Goal: Task Accomplishment & Management: Use online tool/utility

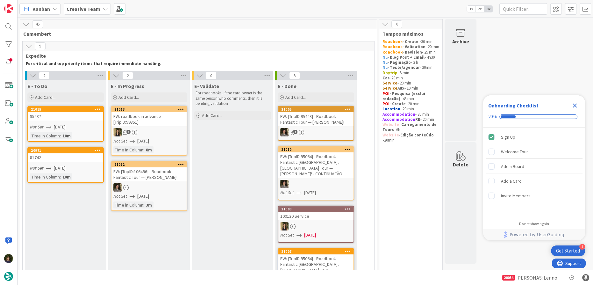
click at [576, 104] on icon "Close Checklist" at bounding box center [575, 105] width 4 height 4
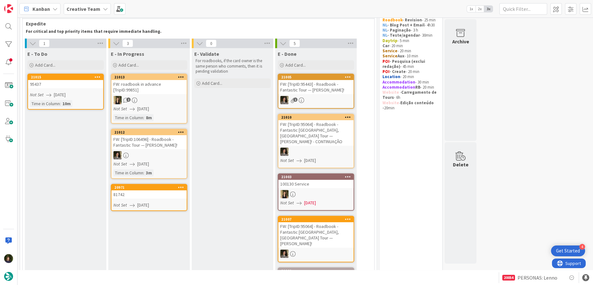
scroll to position [34, 0]
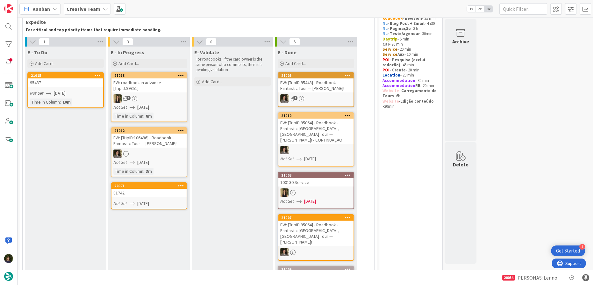
click at [155, 188] on div "81742" at bounding box center [148, 192] width 75 height 8
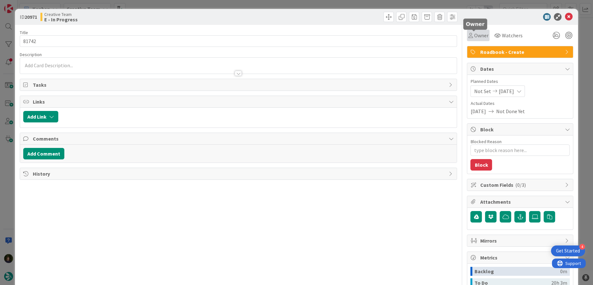
click at [474, 38] on span "Owner" at bounding box center [481, 36] width 14 height 8
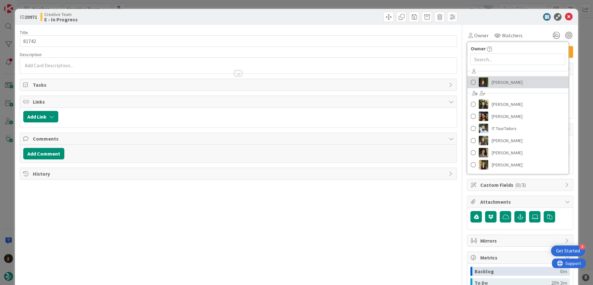
click at [500, 85] on span "[PERSON_NAME]" at bounding box center [506, 82] width 31 height 10
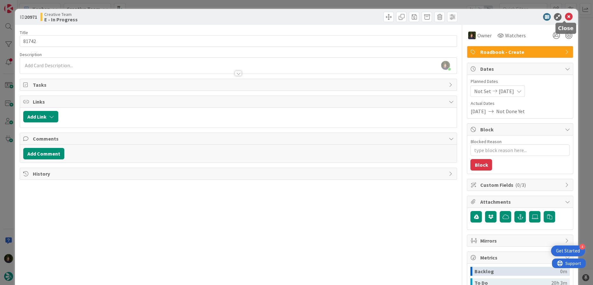
click at [565, 18] on icon at bounding box center [569, 17] width 8 height 8
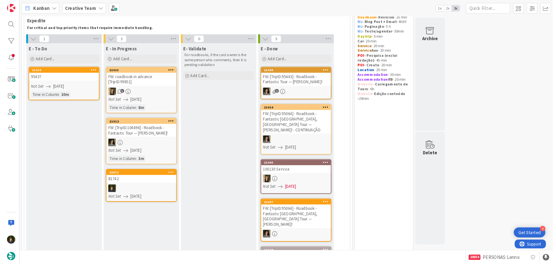
scroll to position [34, 0]
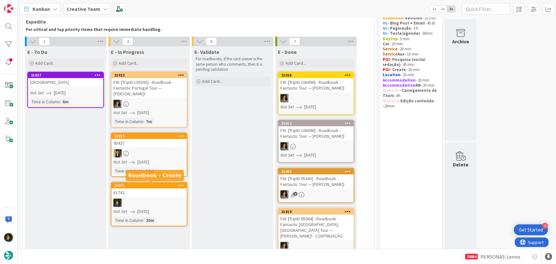
click at [146, 195] on div "81742" at bounding box center [148, 192] width 75 height 8
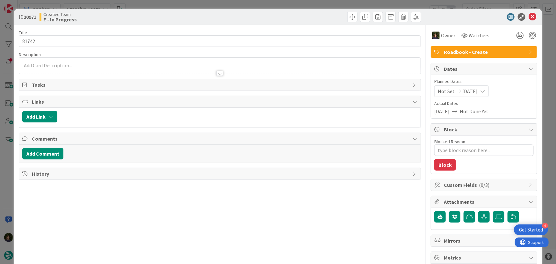
type textarea "x"
click at [65, 69] on div at bounding box center [220, 70] width 402 height 7
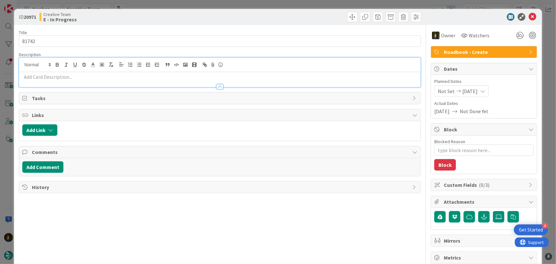
click at [70, 77] on p at bounding box center [219, 76] width 395 height 7
paste div
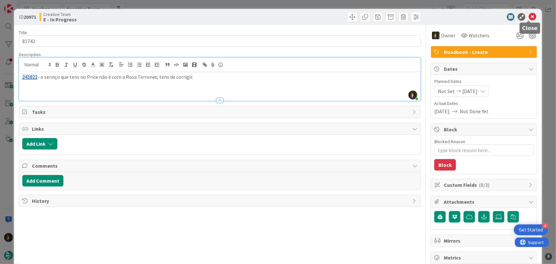
click at [531, 16] on icon at bounding box center [532, 17] width 8 height 8
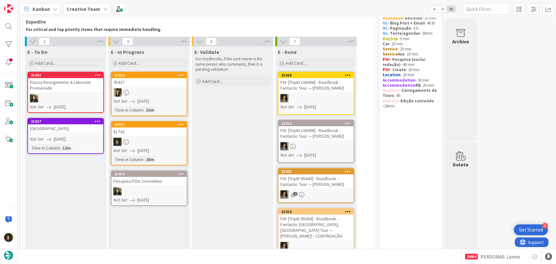
click at [150, 136] on link "20971 81742 Not Set [DATE] Time in [GEOGRAPHIC_DATA] : 26m" at bounding box center [149, 143] width 76 height 44
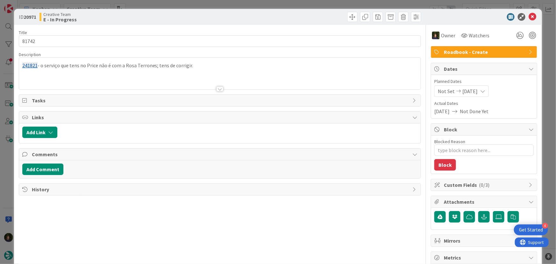
type textarea "x"
click at [58, 76] on div at bounding box center [220, 81] width 402 height 16
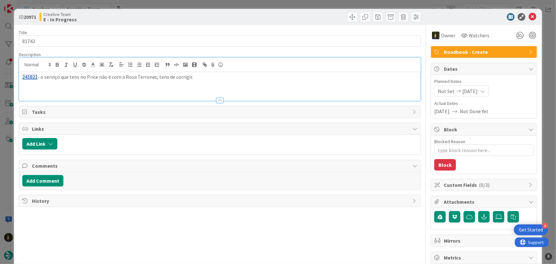
click at [48, 86] on div "241821 - o serviço que tens no Price não é com a Rosa Terrones; tens de corrigi…" at bounding box center [220, 86] width 402 height 29
click at [40, 89] on div "241821 - o serviço que tens no Price não é com a Rosa Terrones; tens de corrigi…" at bounding box center [220, 86] width 402 height 29
click at [199, 78] on p "241821 - o serviço que tens no Price não é com a Rosa Terrones; tens de corrigi…" at bounding box center [219, 76] width 395 height 7
paste div
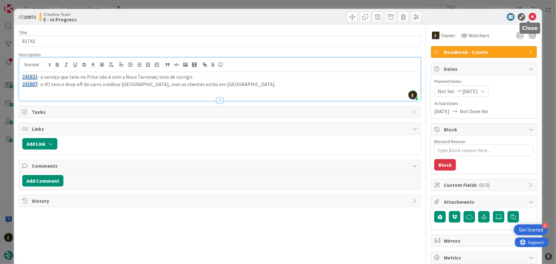
click at [528, 17] on icon at bounding box center [532, 17] width 8 height 8
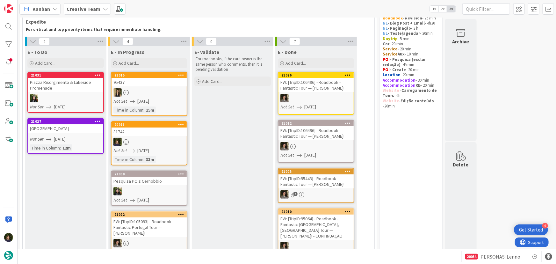
click at [132, 94] on div at bounding box center [148, 92] width 75 height 8
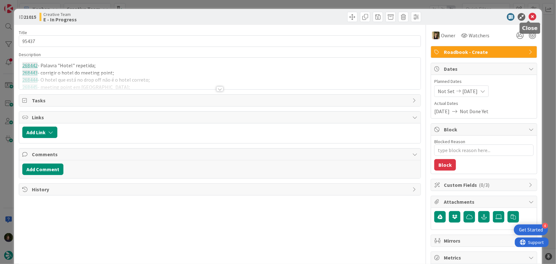
click at [529, 18] on icon at bounding box center [532, 17] width 8 height 8
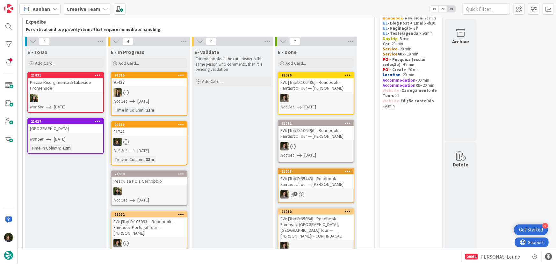
click at [145, 144] on div at bounding box center [148, 142] width 75 height 8
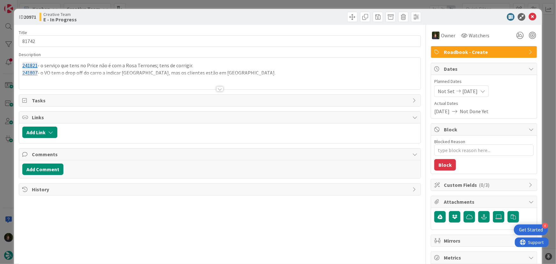
type textarea "x"
click at [233, 70] on p "241807 - o VO tem o drop off do carro a indicar [GEOGRAPHIC_DATA], mas os clien…" at bounding box center [219, 72] width 395 height 7
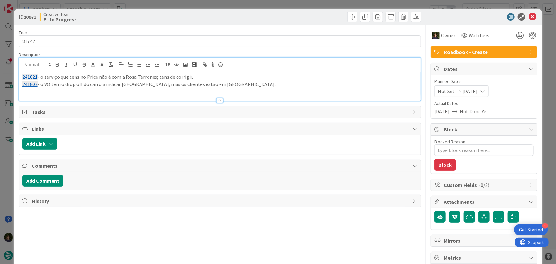
click at [233, 84] on p "241807 - o VO tem o drop off do carro a indicar [GEOGRAPHIC_DATA], mas os clien…" at bounding box center [219, 84] width 395 height 7
click at [528, 17] on icon at bounding box center [532, 17] width 8 height 8
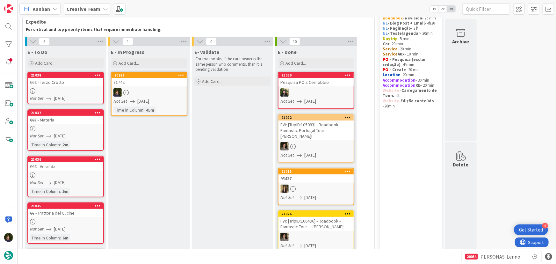
click at [148, 95] on div at bounding box center [148, 92] width 75 height 8
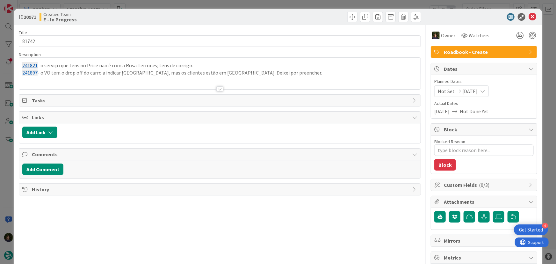
click at [280, 70] on div "241821 - o serviço que tens no Price não é com a Rosa Terrones; tens de corrigi…" at bounding box center [220, 74] width 402 height 32
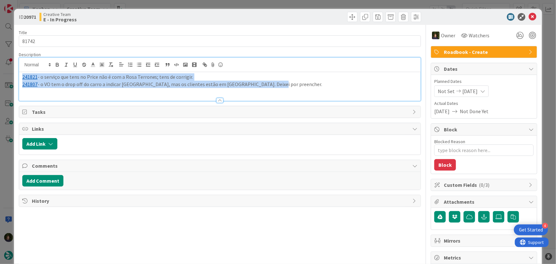
drag, startPoint x: 274, startPoint y: 83, endPoint x: 15, endPoint y: 77, distance: 258.3
click at [15, 77] on div "ID 20971 Creative Team E - In Progress Title 5 / 128 81742 Description 241821 -…" at bounding box center [278, 193] width 528 height 368
copy div "241821 - o serviço que tens no Price não é com a Rosa Terrones; tens de corrigi…"
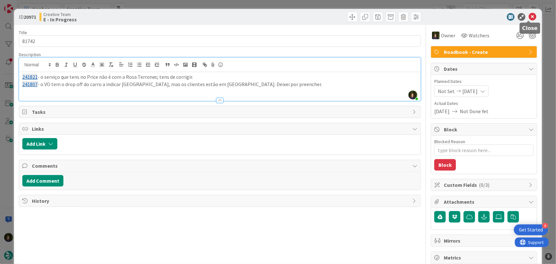
drag, startPoint x: 527, startPoint y: 17, endPoint x: 521, endPoint y: 20, distance: 6.6
click at [528, 17] on icon at bounding box center [532, 17] width 8 height 8
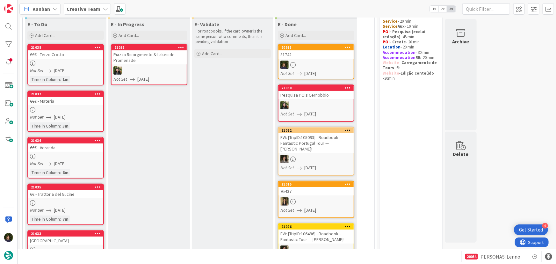
scroll to position [33, 0]
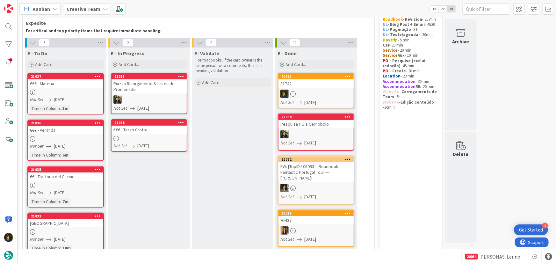
click at [143, 133] on link "21038 €€€ - Terzo Crotto Not Set [DATE]" at bounding box center [149, 135] width 76 height 32
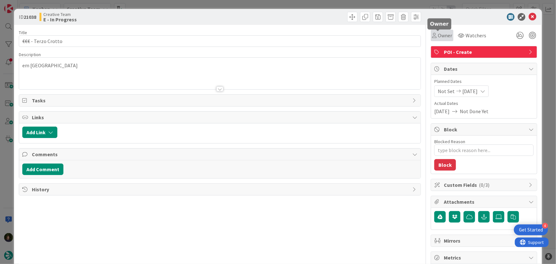
click at [441, 38] on span "Owner" at bounding box center [444, 36] width 14 height 8
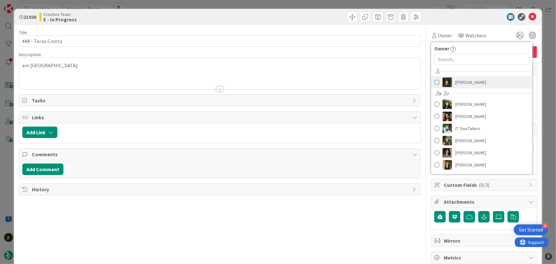
click at [463, 79] on span "[PERSON_NAME]" at bounding box center [470, 82] width 31 height 10
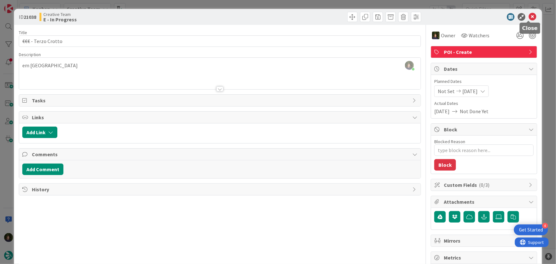
click at [528, 18] on icon at bounding box center [532, 17] width 8 height 8
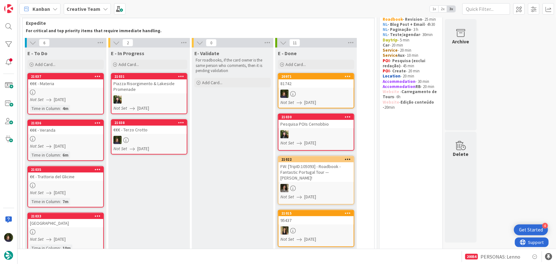
click at [313, 88] on link "20971 81742 Not Set [DATE]" at bounding box center [316, 90] width 76 height 35
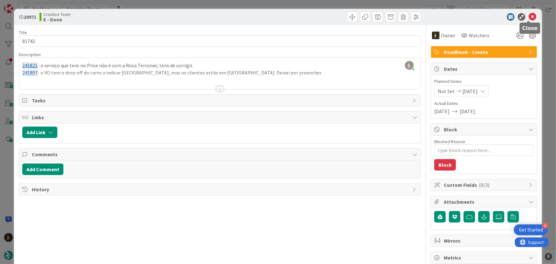
click at [530, 16] on icon at bounding box center [532, 17] width 8 height 8
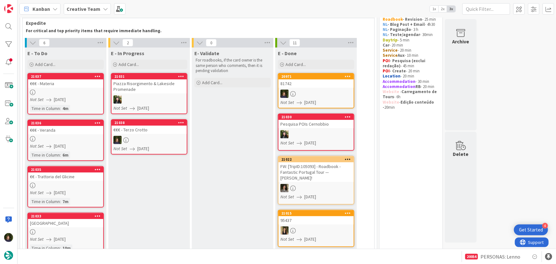
click at [135, 139] on div at bounding box center [148, 140] width 75 height 8
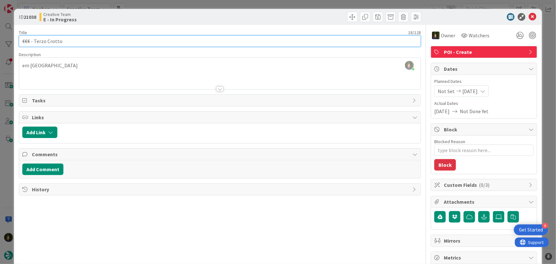
drag, startPoint x: 66, startPoint y: 39, endPoint x: 14, endPoint y: 40, distance: 51.3
click at [14, 40] on div "ID 21038 Creative Team E - In Progress Title 18 / 128 €€€ - Terzo Crotto Descri…" at bounding box center [278, 193] width 528 height 368
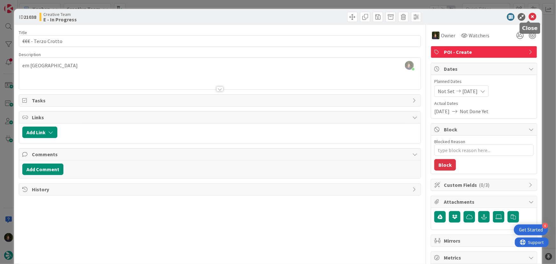
drag, startPoint x: 528, startPoint y: 19, endPoint x: 333, endPoint y: 103, distance: 211.6
click at [528, 19] on icon at bounding box center [532, 17] width 8 height 8
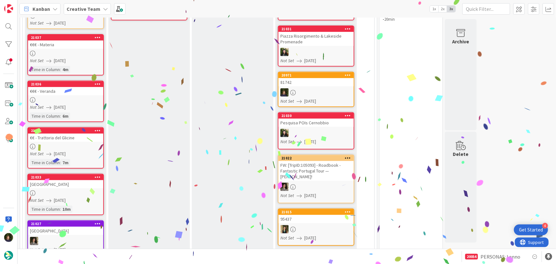
scroll to position [74, 0]
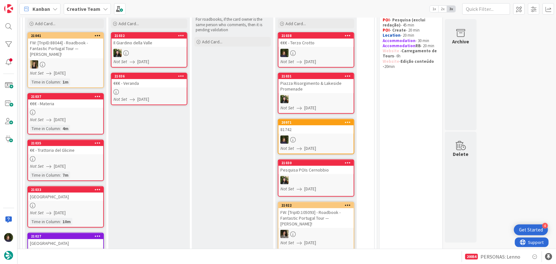
click at [145, 89] on div at bounding box center [148, 91] width 75 height 5
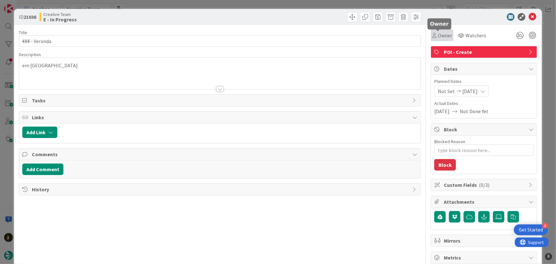
click at [439, 35] on span "Owner" at bounding box center [444, 36] width 14 height 8
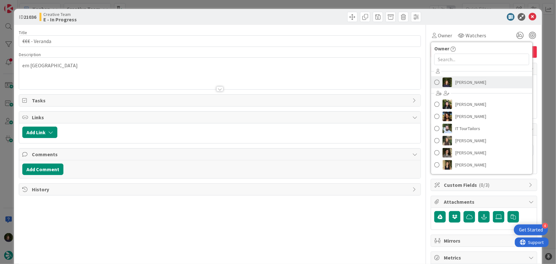
click at [462, 84] on span "[PERSON_NAME]" at bounding box center [470, 82] width 31 height 10
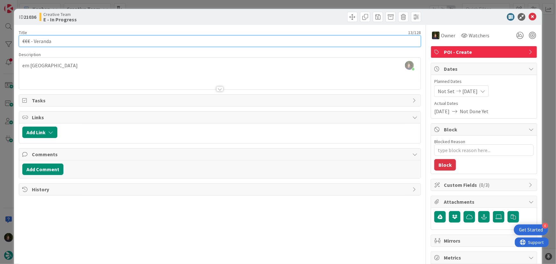
drag, startPoint x: 51, startPoint y: 41, endPoint x: 18, endPoint y: 41, distance: 32.8
click at [18, 41] on div "ID 21036 Creative Team E - In Progress Title 13 / 128 €€€ - Veranda Description…" at bounding box center [278, 193] width 528 height 368
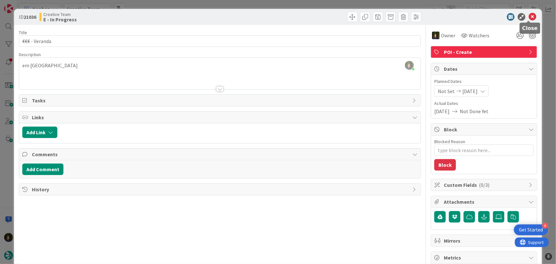
click at [528, 15] on icon at bounding box center [532, 17] width 8 height 8
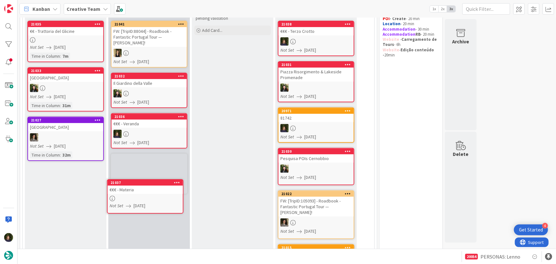
scroll to position [98, 0]
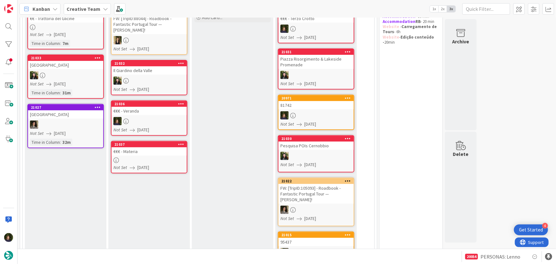
click at [181, 101] on icon at bounding box center [181, 103] width 6 height 4
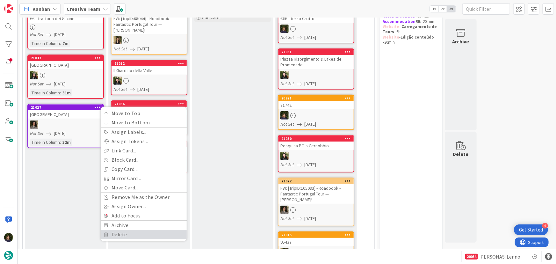
click at [146, 230] on link "Delete" at bounding box center [144, 234] width 86 height 9
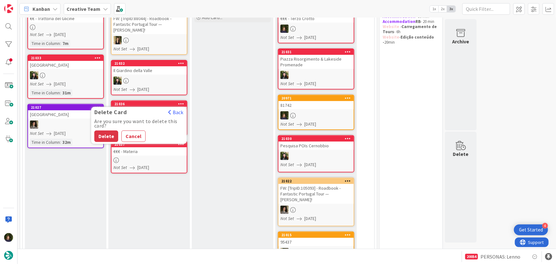
drag, startPoint x: 106, startPoint y: 132, endPoint x: 112, endPoint y: 132, distance: 5.7
click at [106, 132] on button "Delete" at bounding box center [106, 136] width 24 height 11
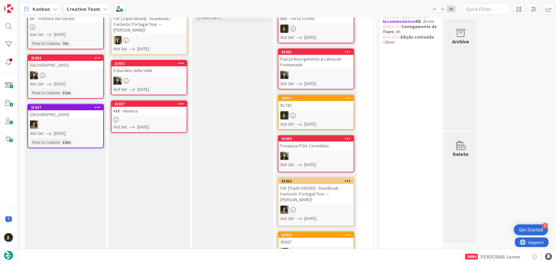
click at [136, 117] on div at bounding box center [148, 119] width 75 height 5
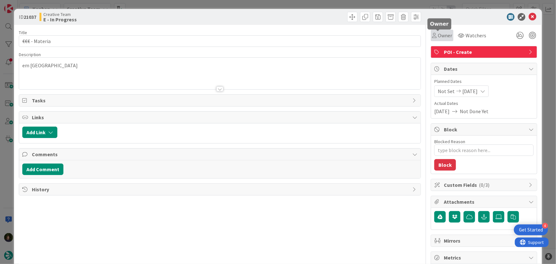
click at [440, 34] on span "Owner" at bounding box center [444, 36] width 14 height 8
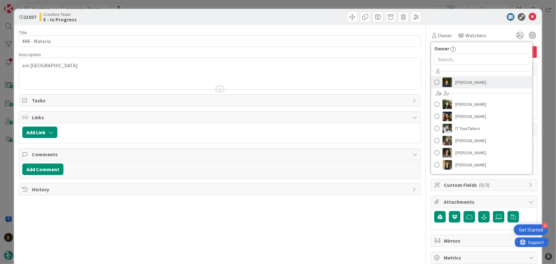
click at [459, 83] on span "[PERSON_NAME]" at bounding box center [470, 82] width 31 height 10
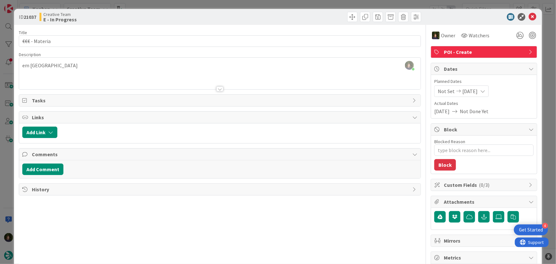
scroll to position [144, 0]
drag, startPoint x: 528, startPoint y: 17, endPoint x: 473, endPoint y: 53, distance: 66.9
click at [528, 17] on icon at bounding box center [532, 17] width 8 height 8
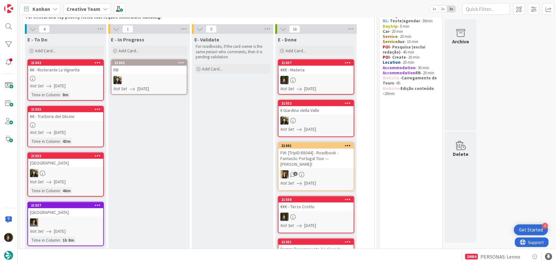
scroll to position [44, 0]
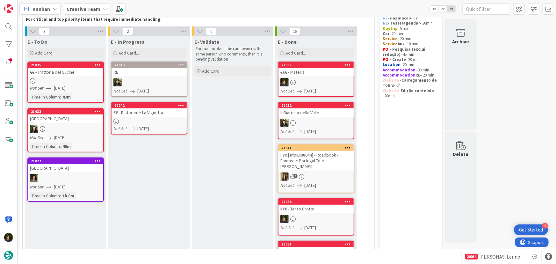
click at [144, 117] on link "21042 €€ - Ristorante La Vignetta Not Set [DATE]" at bounding box center [149, 118] width 76 height 32
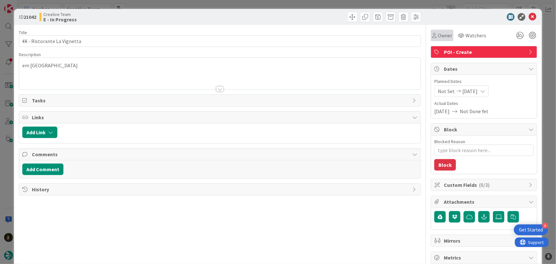
click at [439, 34] on span "Owner" at bounding box center [444, 36] width 14 height 8
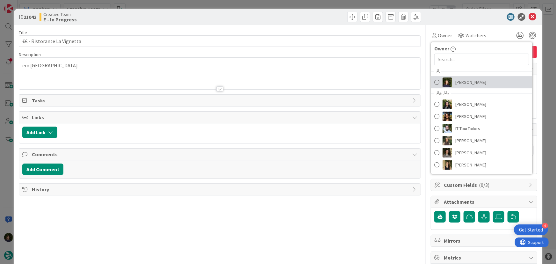
drag, startPoint x: 465, startPoint y: 84, endPoint x: 439, endPoint y: 99, distance: 30.0
click at [465, 84] on span "[PERSON_NAME]" at bounding box center [470, 82] width 31 height 10
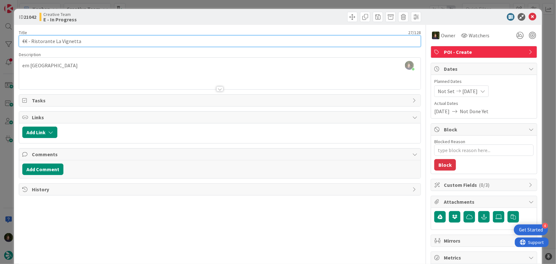
drag, startPoint x: 82, startPoint y: 42, endPoint x: 31, endPoint y: 41, distance: 51.3
click at [31, 41] on input "€€ - Ristorante La Vignetta" at bounding box center [220, 40] width 402 height 11
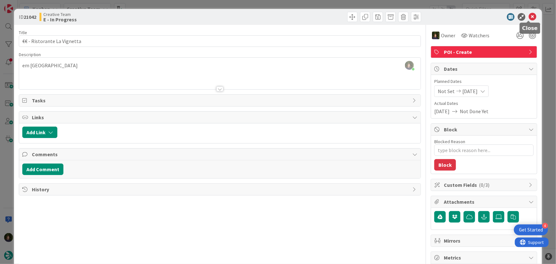
drag, startPoint x: 530, startPoint y: 18, endPoint x: 499, endPoint y: 32, distance: 34.6
click at [530, 18] on icon at bounding box center [532, 17] width 8 height 8
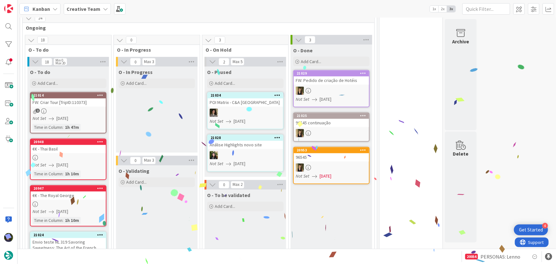
scroll to position [593, 0]
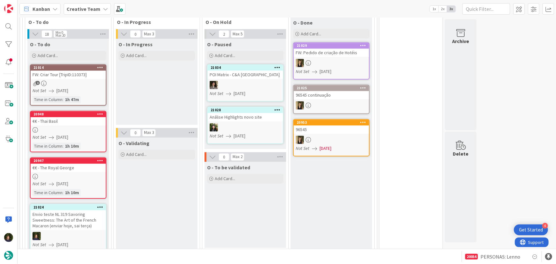
click at [58, 79] on link "21014 FW: Criar Tour [TripID:110373] 1 Not Set [DATE] Time in [GEOGRAPHIC_DATA]…" at bounding box center [68, 84] width 76 height 41
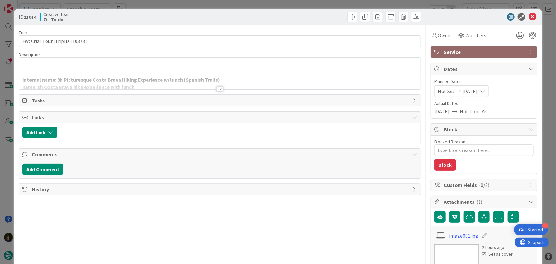
click at [220, 89] on div at bounding box center [219, 88] width 7 height 5
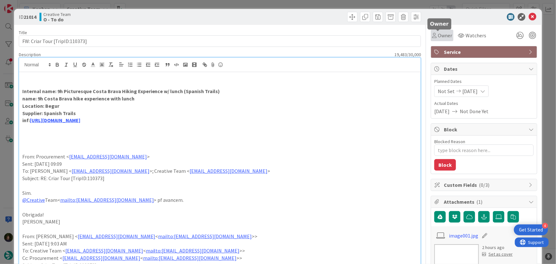
click at [437, 37] on span "Owner" at bounding box center [444, 36] width 14 height 8
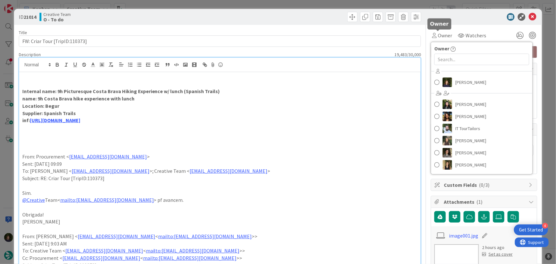
click at [365, 117] on p "inf: [URL][DOMAIN_NAME]" at bounding box center [219, 120] width 395 height 7
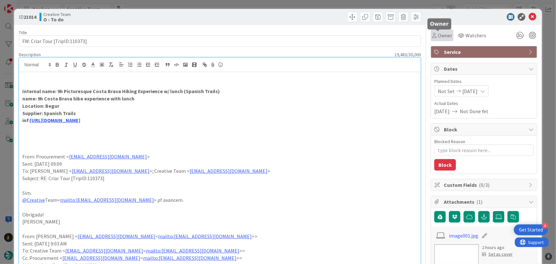
click at [442, 37] on span "Owner" at bounding box center [444, 36] width 14 height 8
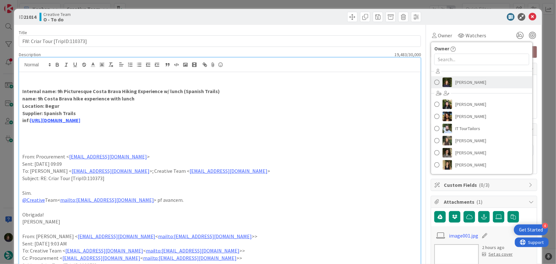
click at [463, 81] on span "[PERSON_NAME]" at bounding box center [470, 82] width 31 height 10
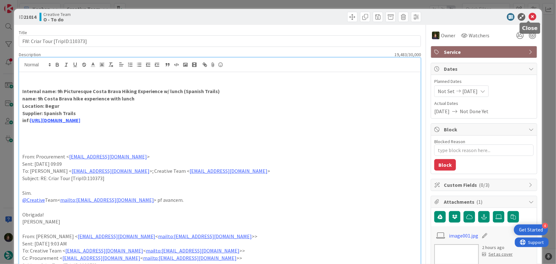
click at [528, 18] on icon at bounding box center [532, 17] width 8 height 8
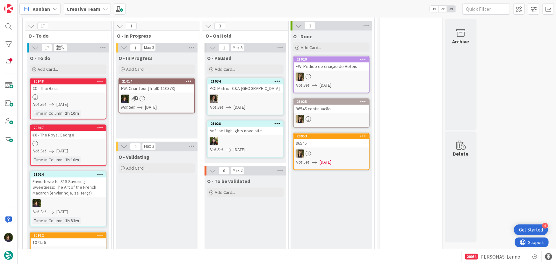
click at [156, 95] on div "1" at bounding box center [156, 99] width 75 height 8
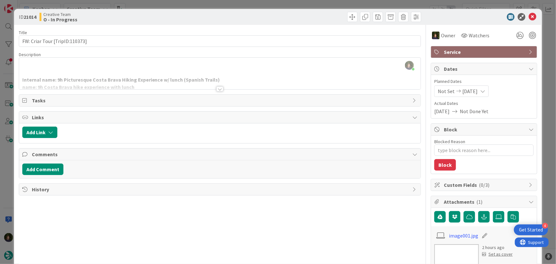
click at [215, 92] on div "Title 30 / 128 FW: Criar Tour [TripID:110373] Description 19,483 / 30,000 [PERS…" at bounding box center [220, 223] width 402 height 397
click at [216, 89] on div at bounding box center [219, 88] width 7 height 5
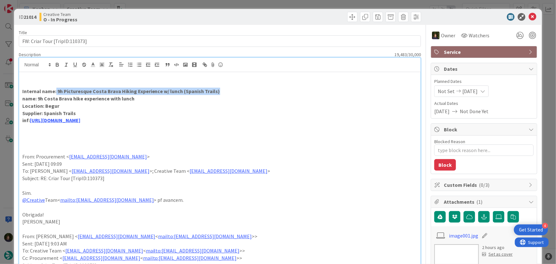
drag, startPoint x: 55, startPoint y: 93, endPoint x: 226, endPoint y: 90, distance: 170.7
click at [226, 90] on p "Internal name: 9h Picturesque Costa Brava Hiking Experience w/ lunch (Spanish T…" at bounding box center [219, 91] width 395 height 7
copy strong "9h Picturesque Costa Brava Hiking Experience w/ lunch (Spanish Trails)"
click at [529, 16] on icon at bounding box center [532, 17] width 8 height 8
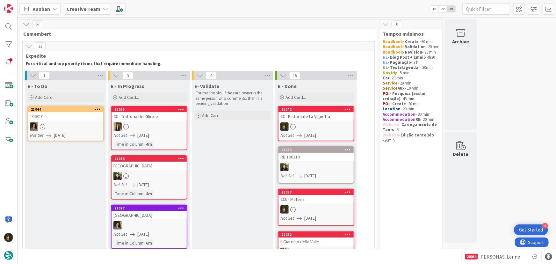
click at [66, 121] on link "21044 106310 Not Set [DATE]" at bounding box center [65, 123] width 76 height 35
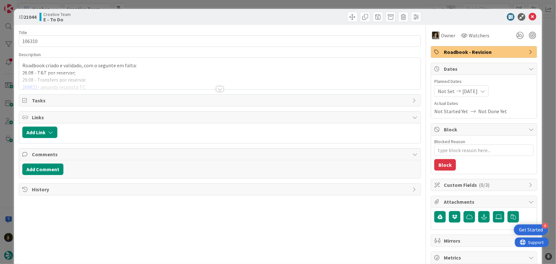
click at [219, 89] on div at bounding box center [219, 88] width 7 height 5
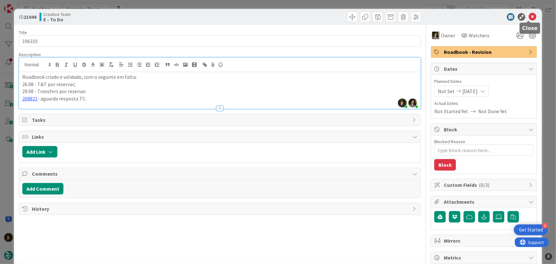
click at [528, 16] on icon at bounding box center [532, 17] width 8 height 8
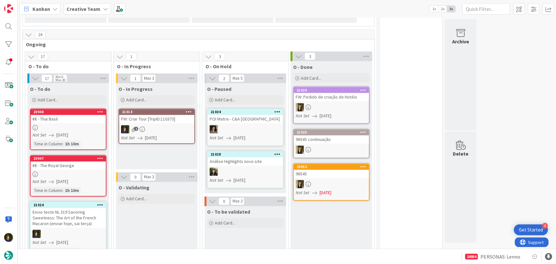
scroll to position [579, 0]
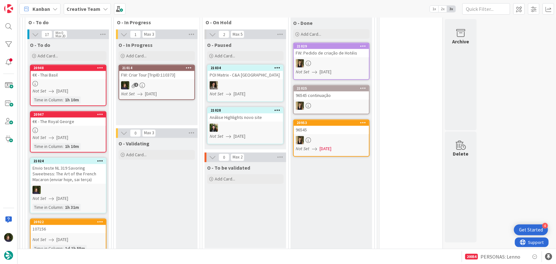
click at [151, 81] on div "1" at bounding box center [156, 85] width 75 height 8
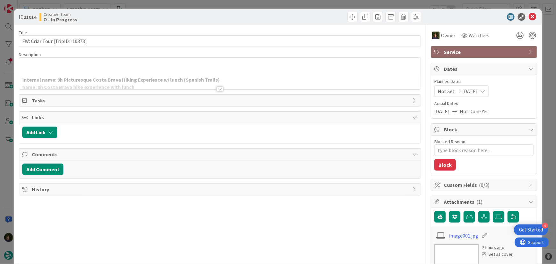
click at [219, 90] on div at bounding box center [219, 88] width 7 height 5
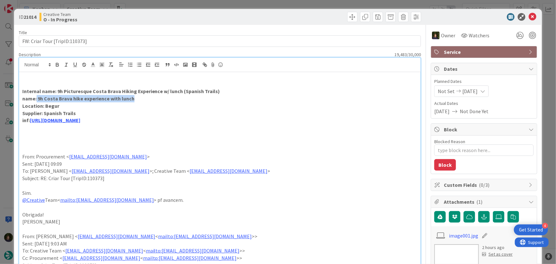
drag, startPoint x: 132, startPoint y: 98, endPoint x: 37, endPoint y: 98, distance: 95.2
click at [36, 97] on p "name: 9h Costa Brava hike experience with lunch" at bounding box center [219, 98] width 395 height 7
copy strong "9h Costa Brava hike experience with lunch"
click at [80, 120] on link "[URL][DOMAIN_NAME]" at bounding box center [55, 120] width 50 height 6
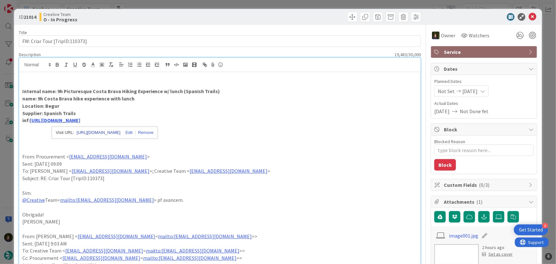
click at [111, 133] on link "[URL][DOMAIN_NAME]" at bounding box center [99, 132] width 44 height 8
drag, startPoint x: 36, startPoint y: 98, endPoint x: 135, endPoint y: 101, distance: 99.1
click at [135, 101] on p "name: 9h Costa Brava hike experience with lunch" at bounding box center [219, 98] width 395 height 7
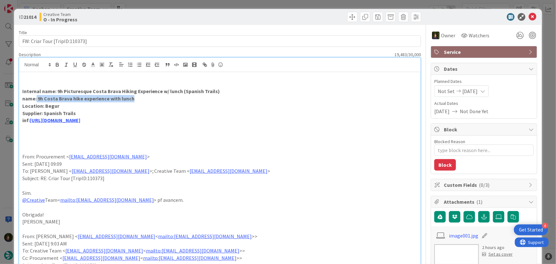
copy strong "9h Costa Brava hike experience with lunch"
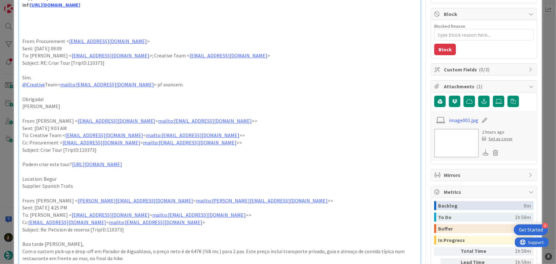
scroll to position [116, 0]
drag, startPoint x: 109, startPoint y: 146, endPoint x: 40, endPoint y: 148, distance: 69.1
click at [40, 148] on p "Subject: Criar Tour [TripID:110373]" at bounding box center [219, 149] width 395 height 7
copy p "Criar Tour [TripID:110373]"
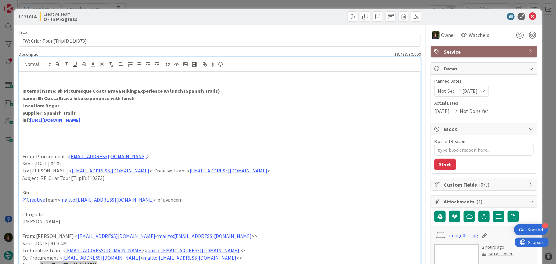
scroll to position [0, 0]
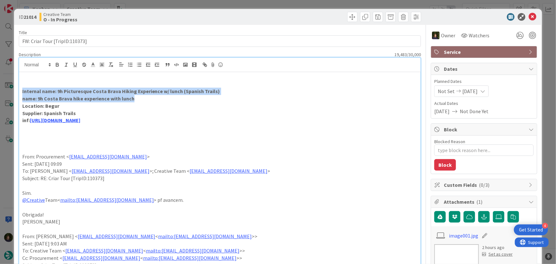
drag, startPoint x: 143, startPoint y: 99, endPoint x: 20, endPoint y: 90, distance: 122.6
copy div "Internal name: 9h Picturesque Costa Brava Hiking Experience w/ lunch (Spanish T…"
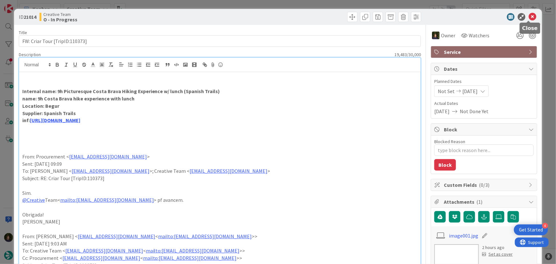
click at [530, 14] on icon at bounding box center [532, 17] width 8 height 8
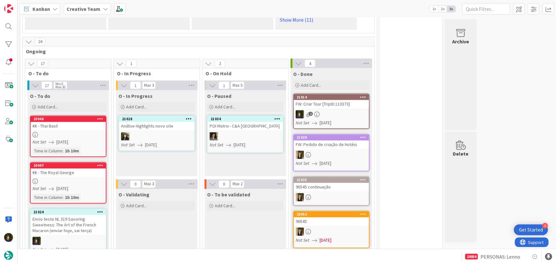
scroll to position [521, 0]
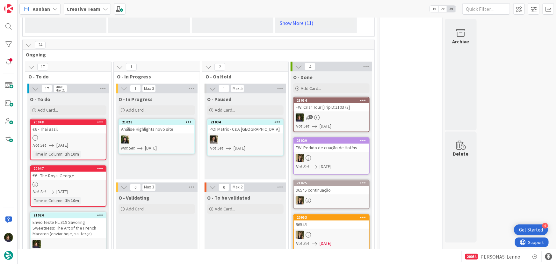
click at [65, 127] on link "20948 €€ - Thai Basil Not Set [DATE] Time in [GEOGRAPHIC_DATA] : 1h 10m" at bounding box center [68, 139] width 76 height 41
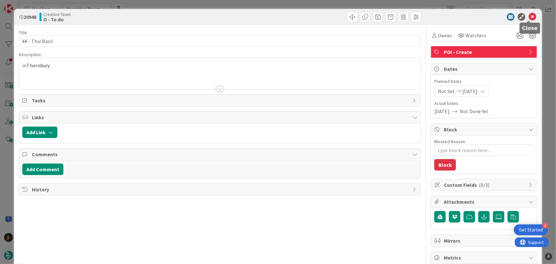
click at [529, 16] on icon at bounding box center [532, 17] width 8 height 8
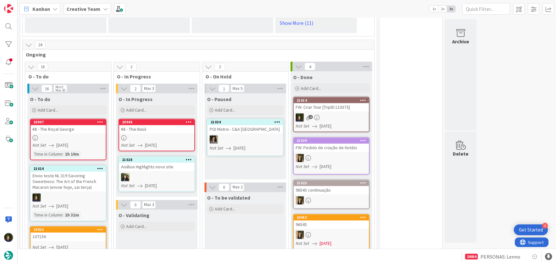
click at [158, 126] on div "€€ - Thai Basil" at bounding box center [156, 129] width 75 height 8
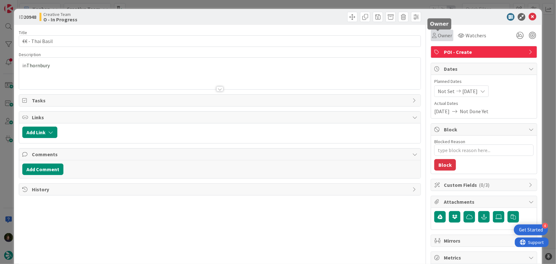
click at [442, 36] on span "Owner" at bounding box center [444, 36] width 14 height 8
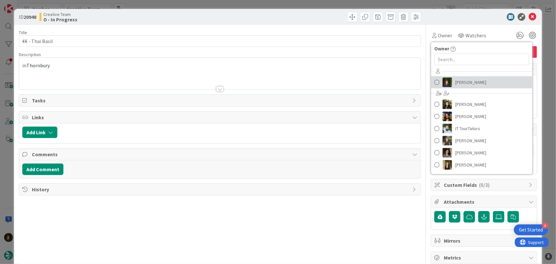
click at [468, 83] on span "[PERSON_NAME]" at bounding box center [470, 82] width 31 height 10
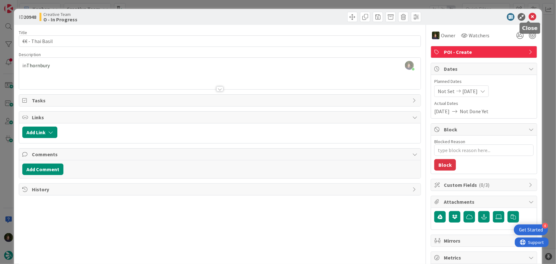
click at [529, 18] on icon at bounding box center [532, 17] width 8 height 8
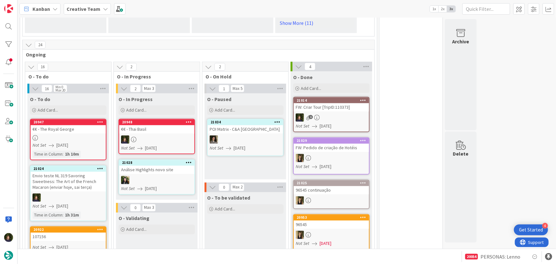
click at [77, 142] on div "Not Set [DATE]" at bounding box center [68, 145] width 73 height 7
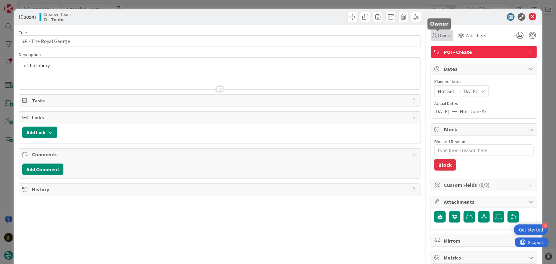
click at [438, 37] on span "Owner" at bounding box center [444, 36] width 14 height 8
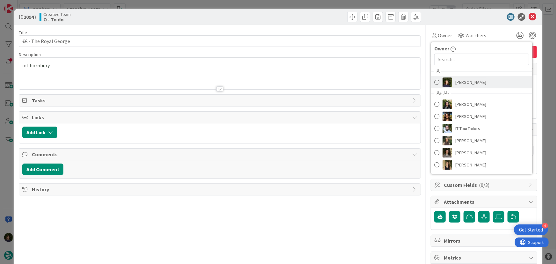
click at [455, 81] on span "[PERSON_NAME]" at bounding box center [470, 82] width 31 height 10
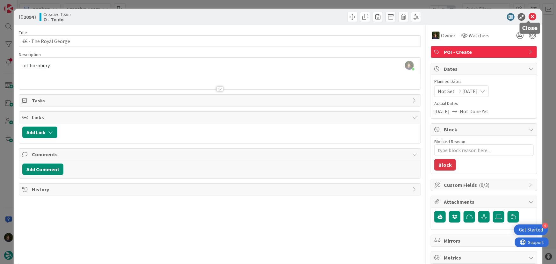
click at [529, 18] on icon at bounding box center [532, 17] width 8 height 8
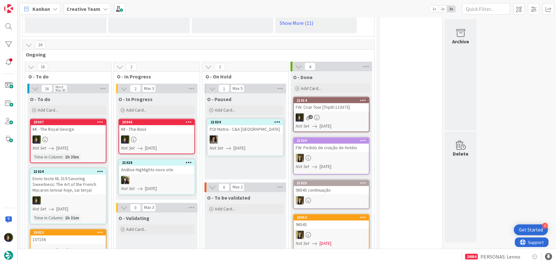
click at [154, 127] on link "20948 €€ - Thai Basil Not Set [DATE]" at bounding box center [156, 136] width 76 height 35
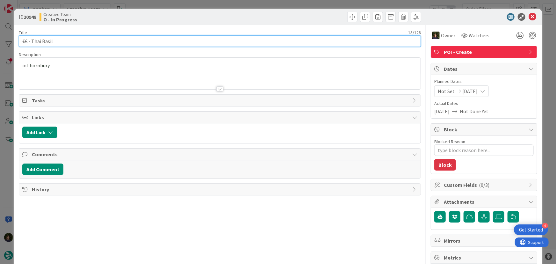
drag, startPoint x: 64, startPoint y: 42, endPoint x: 20, endPoint y: 41, distance: 43.6
click at [20, 41] on input "€€ - Thai Basil" at bounding box center [220, 40] width 402 height 11
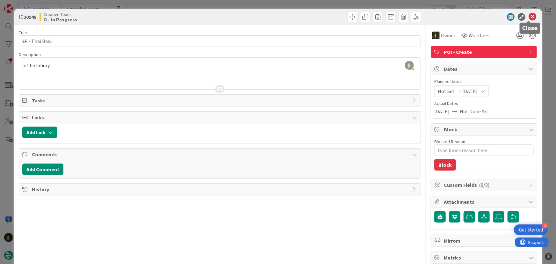
drag, startPoint x: 530, startPoint y: 16, endPoint x: 520, endPoint y: 28, distance: 15.8
click at [530, 16] on icon at bounding box center [532, 17] width 8 height 8
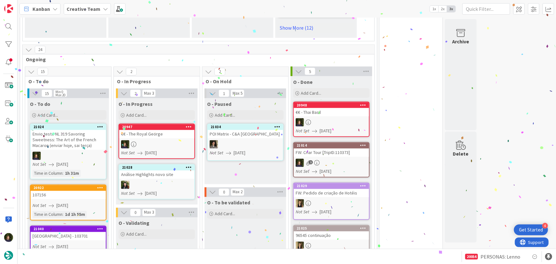
click at [147, 130] on div "€€ - The Royal George" at bounding box center [156, 134] width 75 height 8
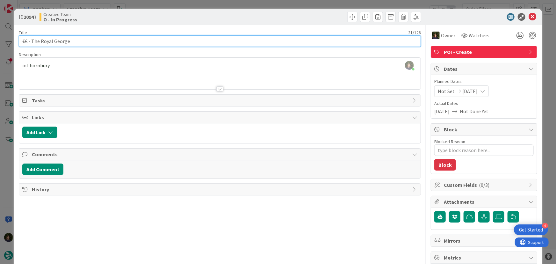
drag, startPoint x: 70, startPoint y: 43, endPoint x: 20, endPoint y: 41, distance: 50.0
click at [22, 41] on input "€€ - The Royal George" at bounding box center [220, 40] width 402 height 11
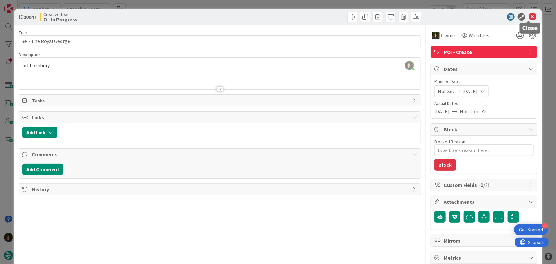
click at [528, 18] on icon at bounding box center [532, 17] width 8 height 8
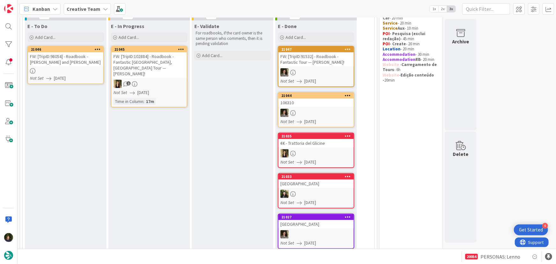
scroll to position [58, 0]
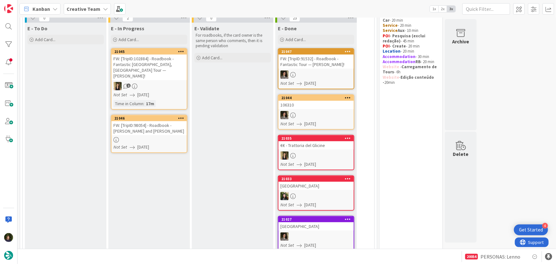
click at [149, 126] on div "FW: [TripID:98054] - Roadbook - [PERSON_NAME] and [PERSON_NAME]" at bounding box center [148, 128] width 75 height 14
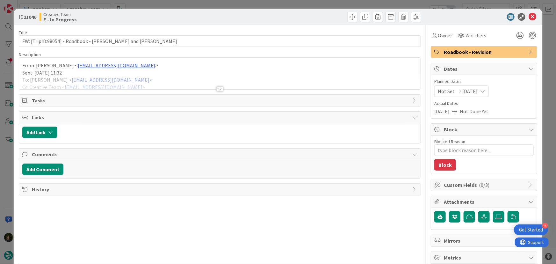
click at [217, 89] on div at bounding box center [219, 88] width 7 height 5
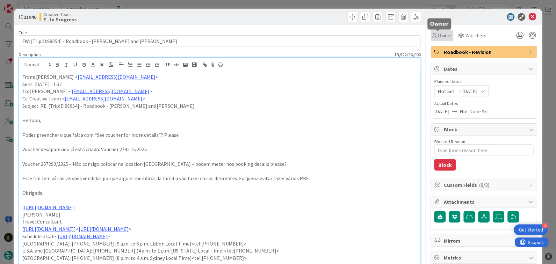
click at [441, 34] on span "Owner" at bounding box center [444, 36] width 14 height 8
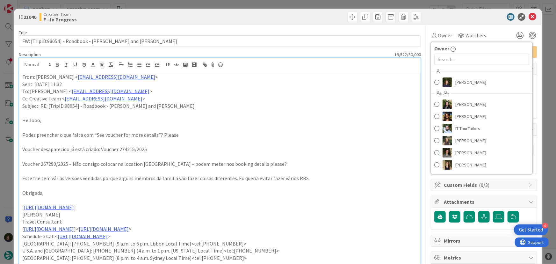
click at [349, 113] on p at bounding box center [219, 113] width 395 height 7
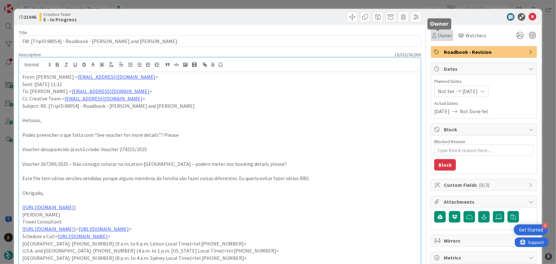
click at [439, 36] on span "Owner" at bounding box center [444, 36] width 14 height 8
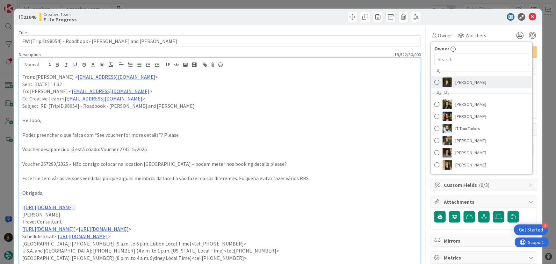
click at [474, 79] on span "[PERSON_NAME]" at bounding box center [470, 82] width 31 height 10
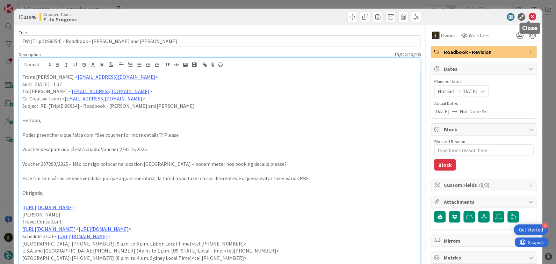
drag, startPoint x: 526, startPoint y: 19, endPoint x: 495, endPoint y: 24, distance: 31.6
click at [528, 19] on icon at bounding box center [532, 17] width 8 height 8
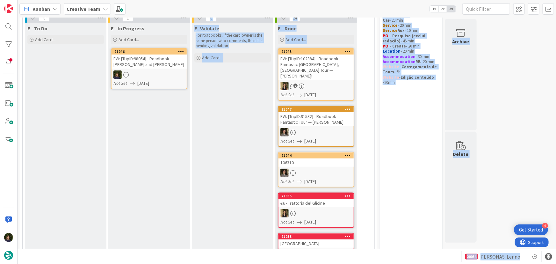
click at [151, 70] on div at bounding box center [148, 74] width 75 height 8
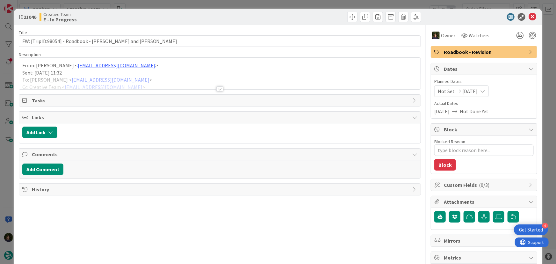
click at [216, 86] on div at bounding box center [219, 88] width 7 height 5
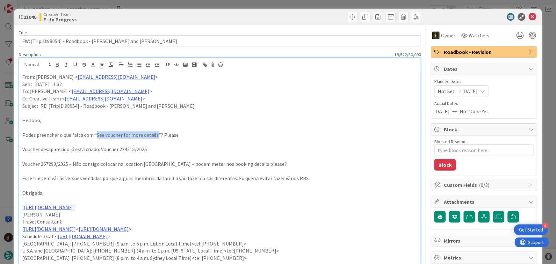
drag, startPoint x: 95, startPoint y: 135, endPoint x: 154, endPoint y: 134, distance: 58.9
click at [154, 134] on p "Podes preencher o que falta com “See voucher for more details”? Please" at bounding box center [219, 134] width 395 height 7
copy p "See voucher for more details"
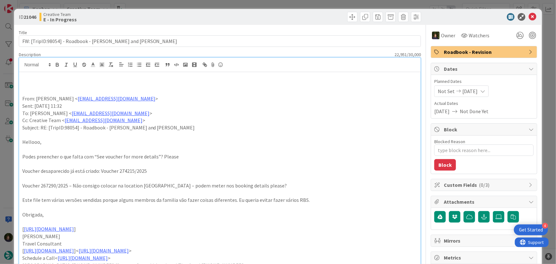
type textarea "x"
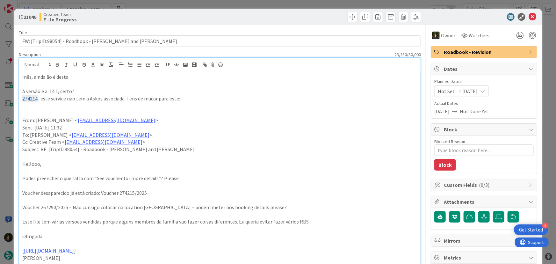
click at [68, 99] on p "274214 - este service não tem a Askos associada. Tens de mudar para este:" at bounding box center [219, 98] width 395 height 7
type textarea "x"
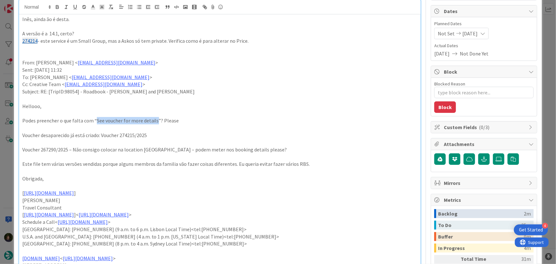
drag, startPoint x: 95, startPoint y: 118, endPoint x: 155, endPoint y: 120, distance: 60.2
click at [155, 120] on p "Podes preencher o que falta com “See voucher for more details”? Please" at bounding box center [219, 120] width 395 height 7
copy p "See voucher for more details"
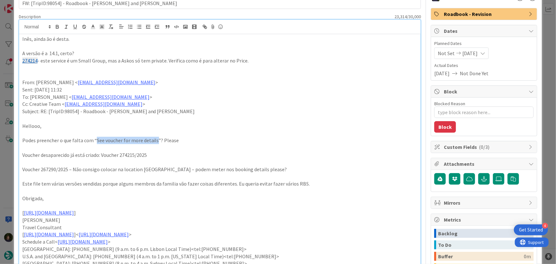
scroll to position [0, 0]
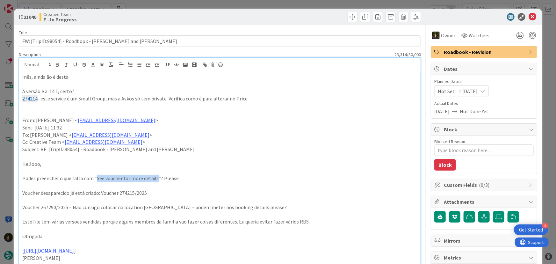
drag, startPoint x: 182, startPoint y: 101, endPoint x: 19, endPoint y: 78, distance: 164.7
copy div "Inês, ainda ão é desta. A versão é a 14.1, certo? 274214 - este service é um Sm…"
click at [529, 17] on icon at bounding box center [532, 17] width 8 height 8
